Goal: Task Accomplishment & Management: Complete application form

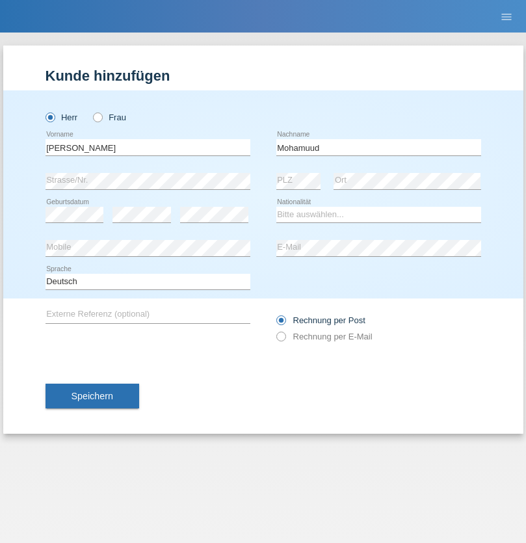
type input "Mohamuud"
select select "CH"
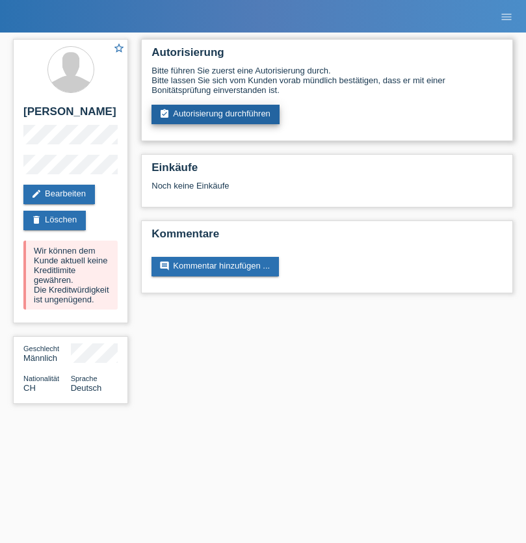
click at [216, 114] on link "assignment_turned_in Autorisierung durchführen" at bounding box center [216, 115] width 128 height 20
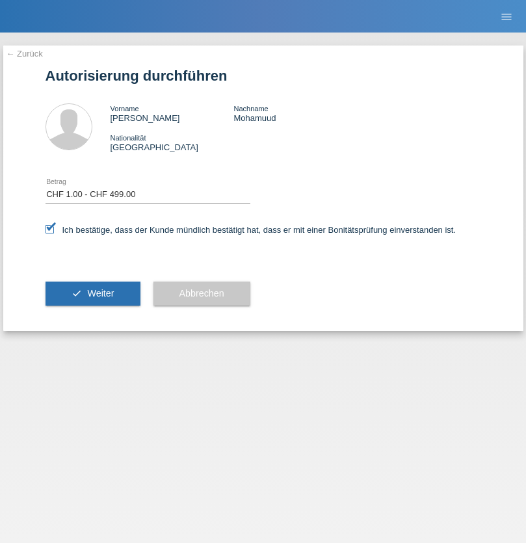
select select "1"
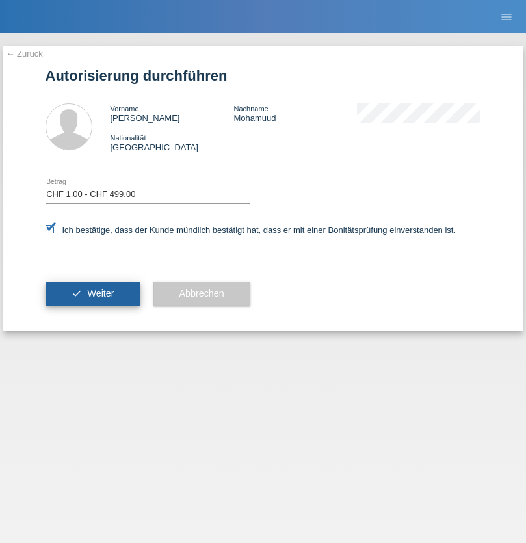
click at [92, 293] on span "Weiter" at bounding box center [100, 293] width 27 height 10
